Goal: Find specific page/section: Find specific page/section

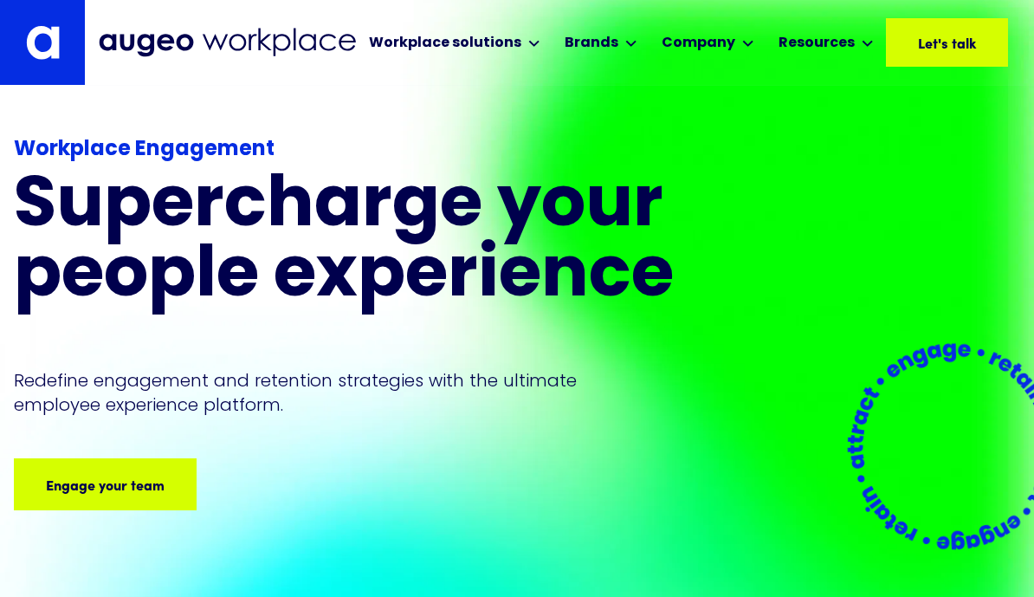
scroll to position [6, 0]
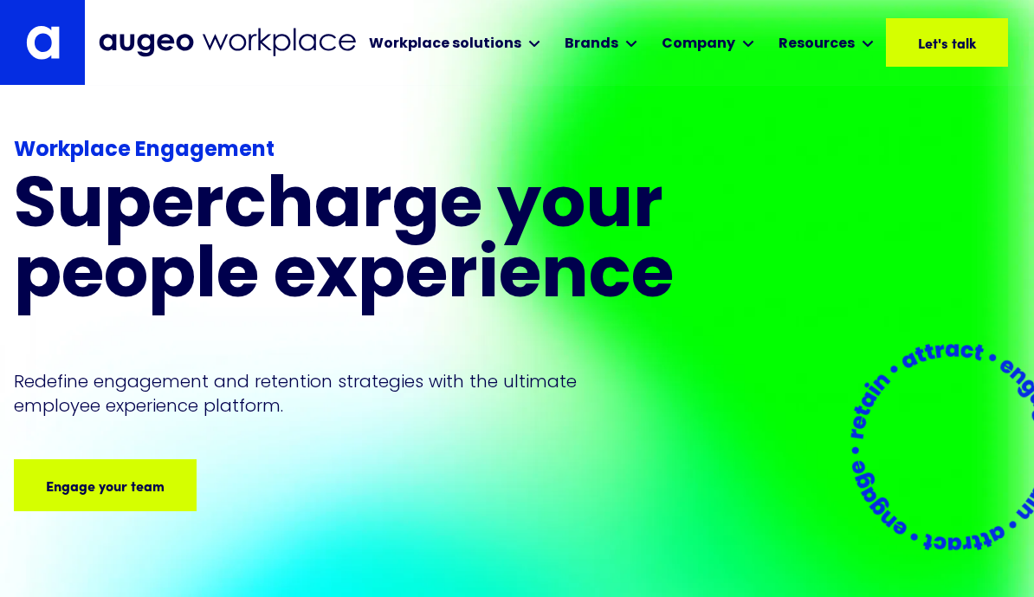
drag, startPoint x: 921, startPoint y: 3, endPoint x: -1, endPoint y: -7, distance: 921.6
click at [0, 0] on html "Workplace solutions Employee Recognition & Rewards Channel Loyalty Sales Incent…" at bounding box center [517, 292] width 1034 height 597
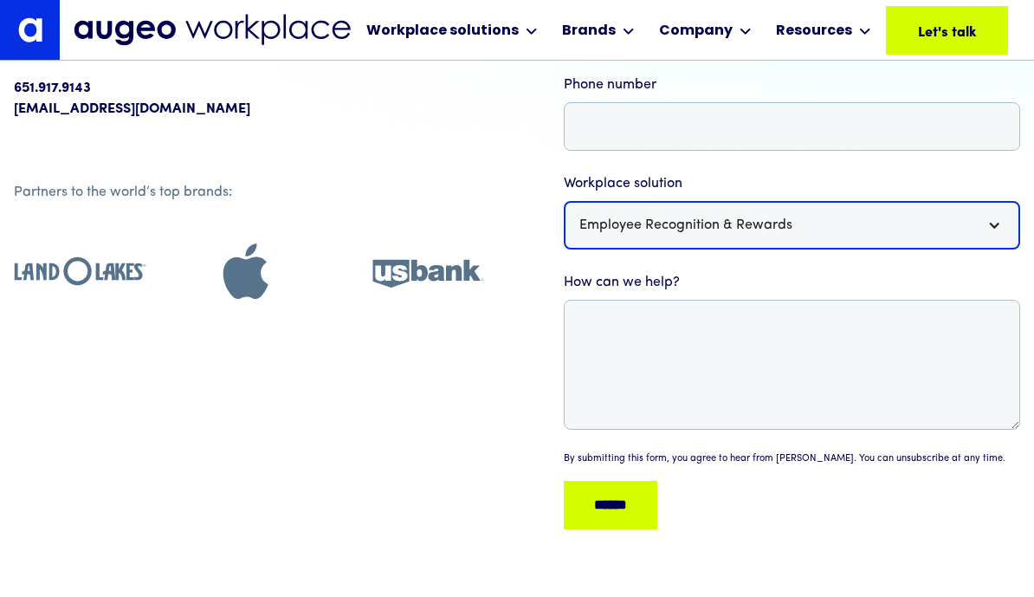
click at [996, 225] on div "Augeo Workplace | Demo Request | Contact Us" at bounding box center [994, 225] width 14 height 14
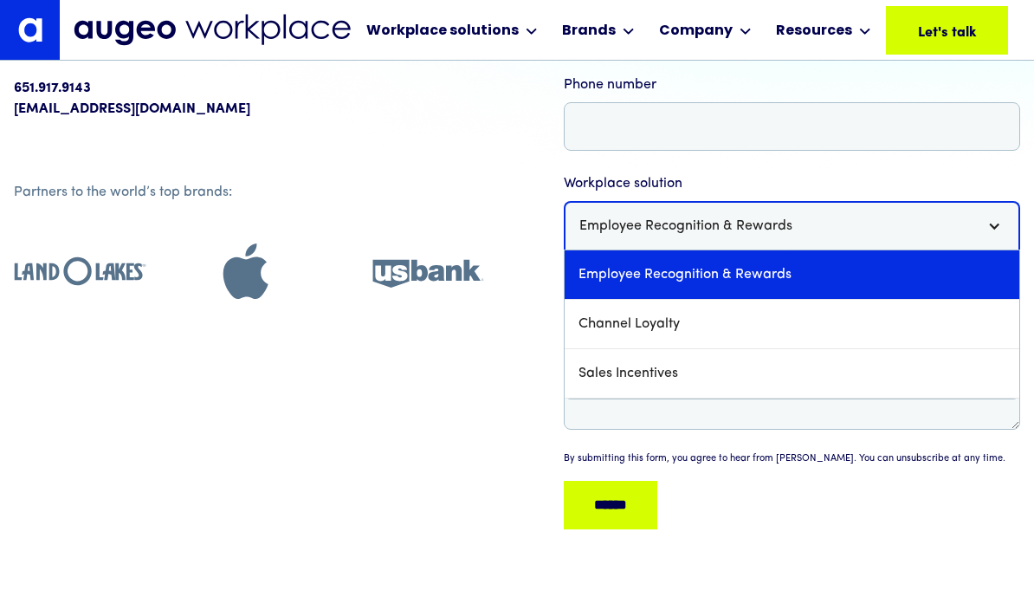
scroll to position [392, 0]
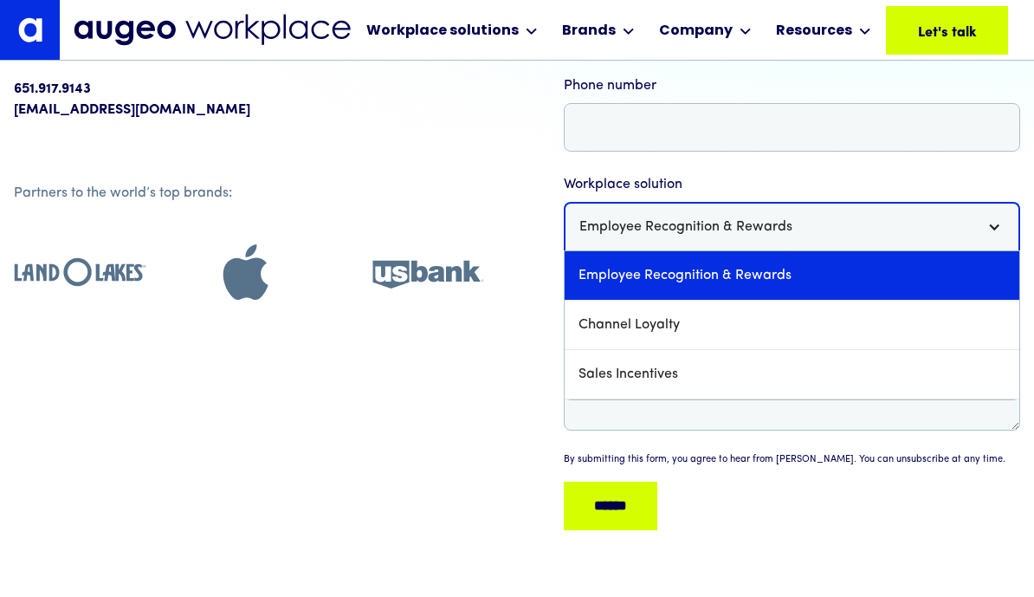
click at [996, 225] on div "Augeo Workplace | Demo Request | Contact Us" at bounding box center [994, 227] width 14 height 14
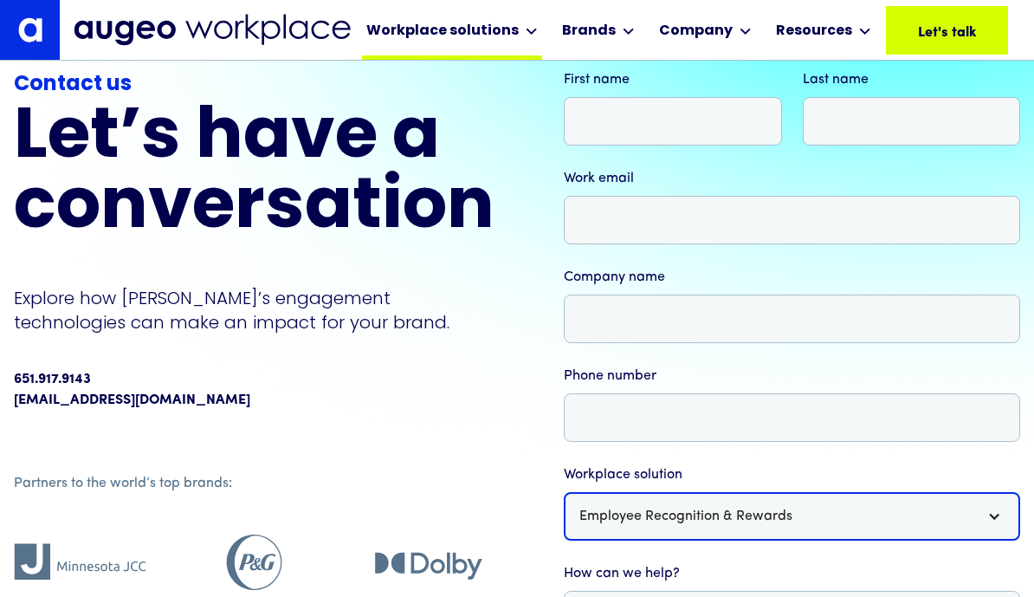
scroll to position [101, 0]
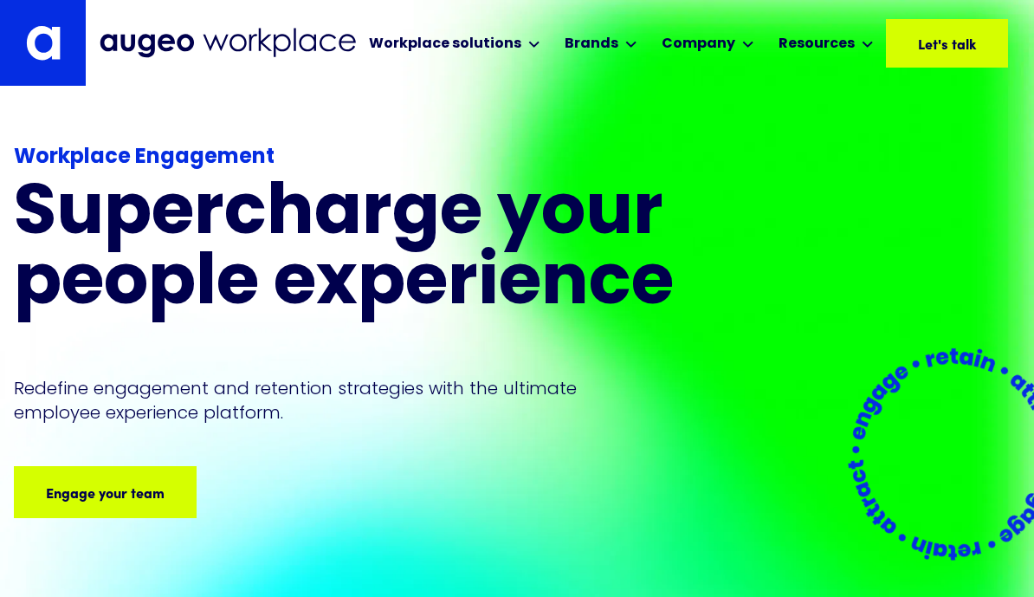
click at [0, 0] on html "Workplace solutions Employee Recognition & Rewards Channel Loyalty Sales Incent…" at bounding box center [517, 298] width 1034 height 597
